Goal: Transaction & Acquisition: Obtain resource

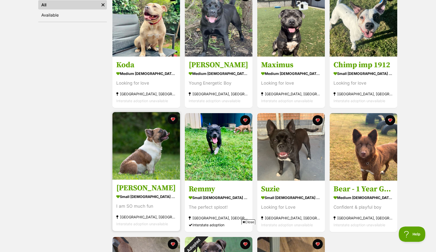
click at [168, 168] on img at bounding box center [145, 145] width 67 height 67
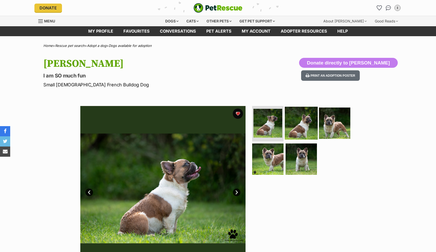
click at [300, 128] on img at bounding box center [301, 122] width 33 height 33
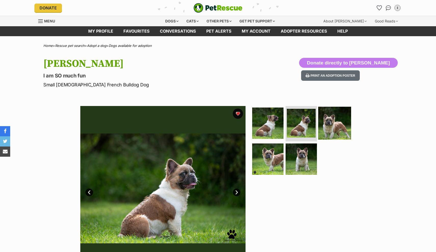
click at [335, 120] on img at bounding box center [334, 122] width 33 height 33
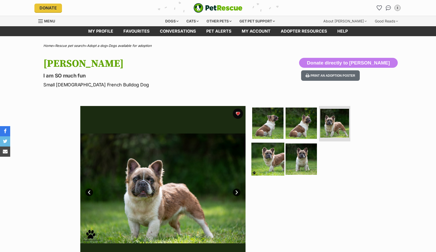
click at [267, 163] on img at bounding box center [267, 159] width 33 height 33
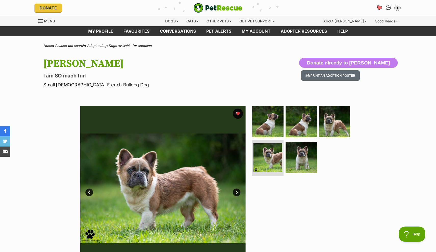
click at [380, 8] on icon "Favourites" at bounding box center [379, 8] width 6 height 6
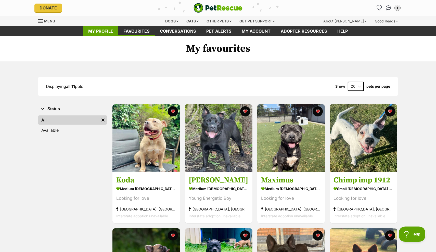
click at [112, 35] on link "My profile" at bounding box center [100, 31] width 35 height 10
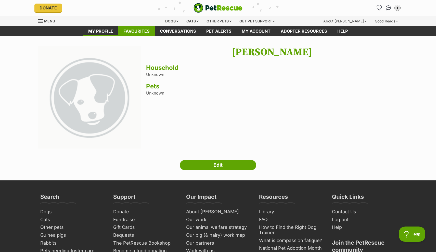
click at [134, 34] on link "Favourites" at bounding box center [136, 31] width 36 height 10
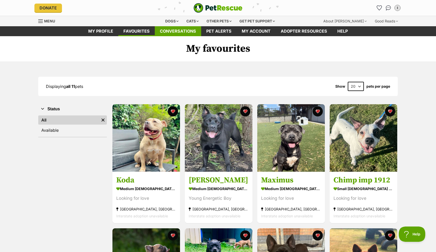
click at [177, 29] on link "Conversations" at bounding box center [178, 31] width 46 height 10
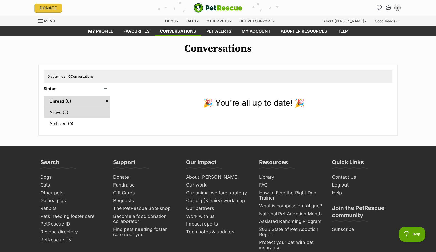
click at [96, 112] on link "Active (5)" at bounding box center [77, 112] width 66 height 11
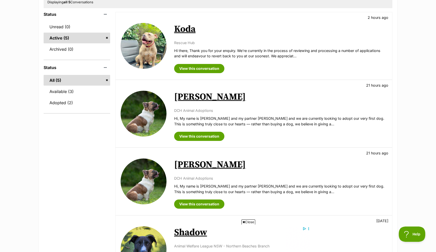
scroll to position [74, 0]
click at [137, 184] on img at bounding box center [143, 181] width 46 height 46
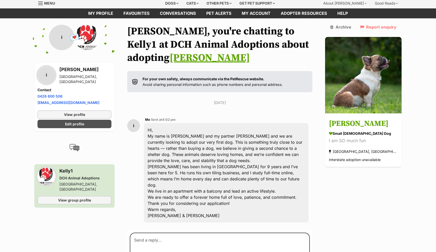
scroll to position [10, 0]
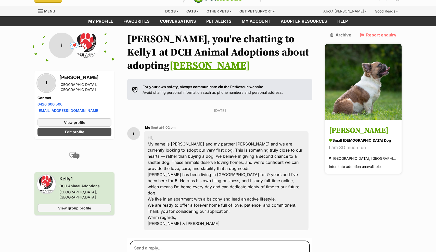
click at [384, 78] on img at bounding box center [363, 82] width 76 height 76
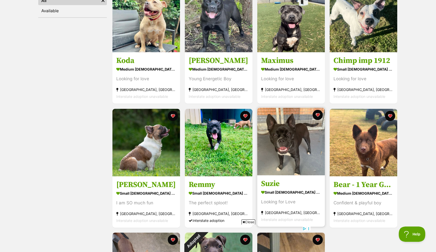
click at [294, 153] on img at bounding box center [290, 141] width 67 height 67
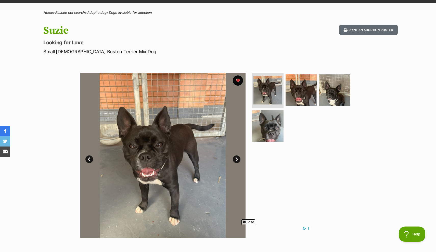
click at [235, 158] on link "Next" at bounding box center [237, 159] width 8 height 8
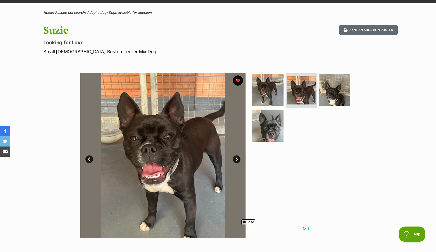
click at [235, 158] on link "Next" at bounding box center [237, 159] width 8 height 8
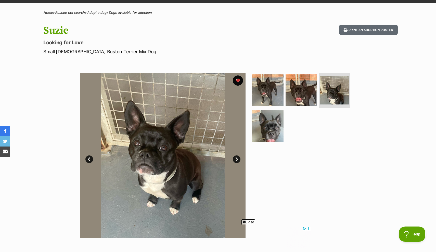
click at [235, 158] on link "Next" at bounding box center [237, 159] width 8 height 8
